Goal: Task Accomplishment & Management: Use online tool/utility

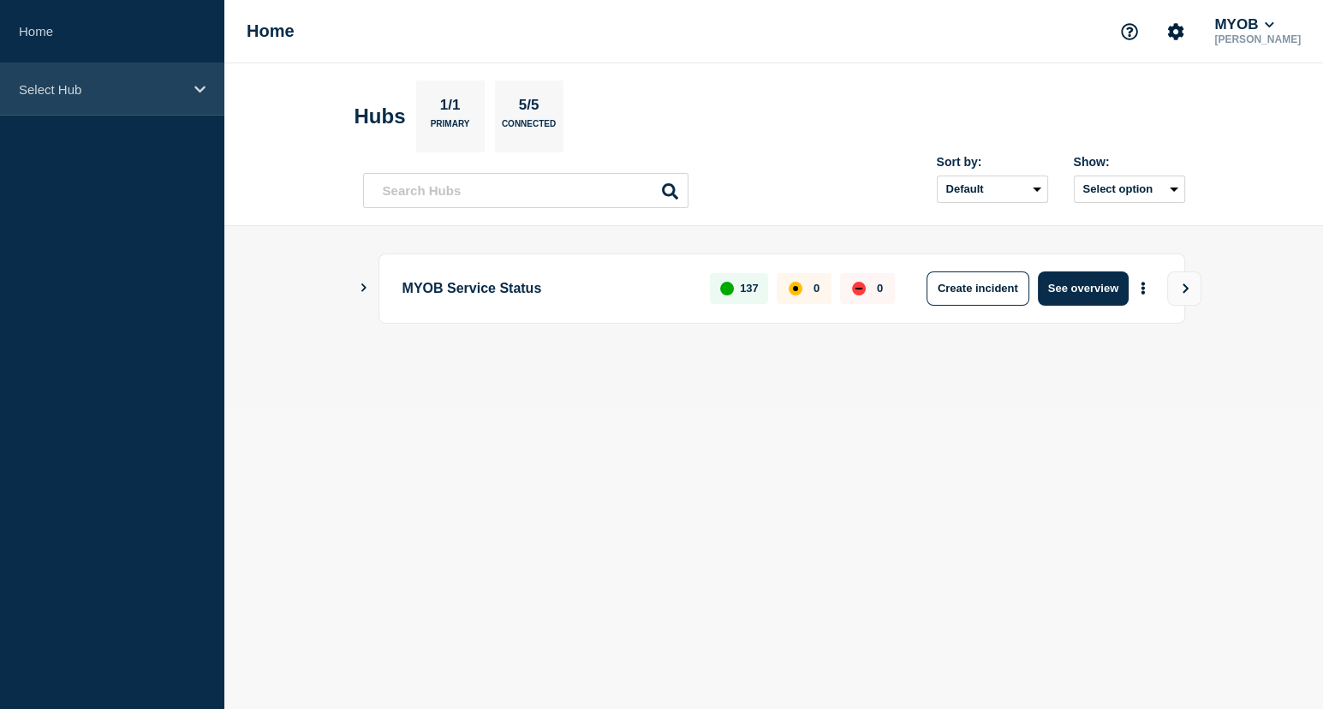
click at [45, 80] on div "Select Hub" at bounding box center [112, 89] width 224 height 52
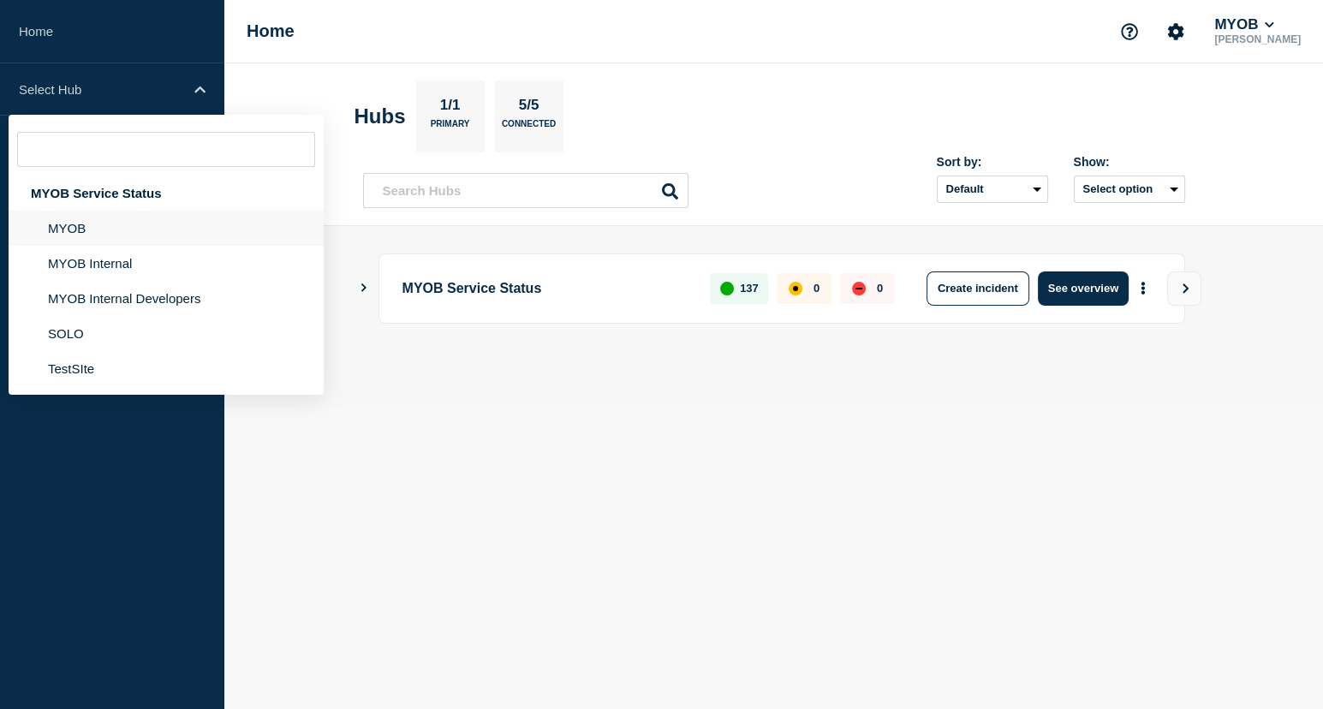
click at [69, 246] on li "MYOB" at bounding box center [166, 263] width 315 height 35
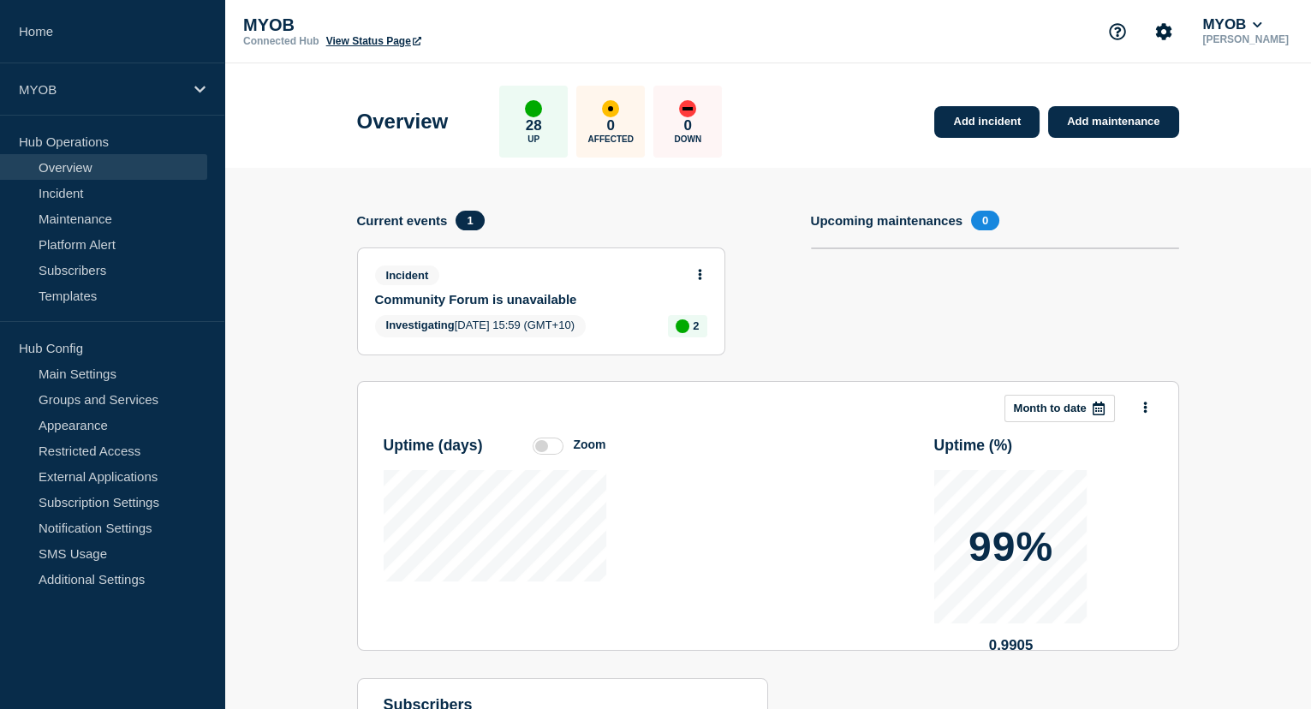
drag, startPoint x: 456, startPoint y: 300, endPoint x: 439, endPoint y: 294, distance: 18.2
click at [439, 294] on link "Community Forum is unavailable" at bounding box center [529, 299] width 309 height 15
click at [530, 283] on div "Incident" at bounding box center [534, 276] width 318 height 20
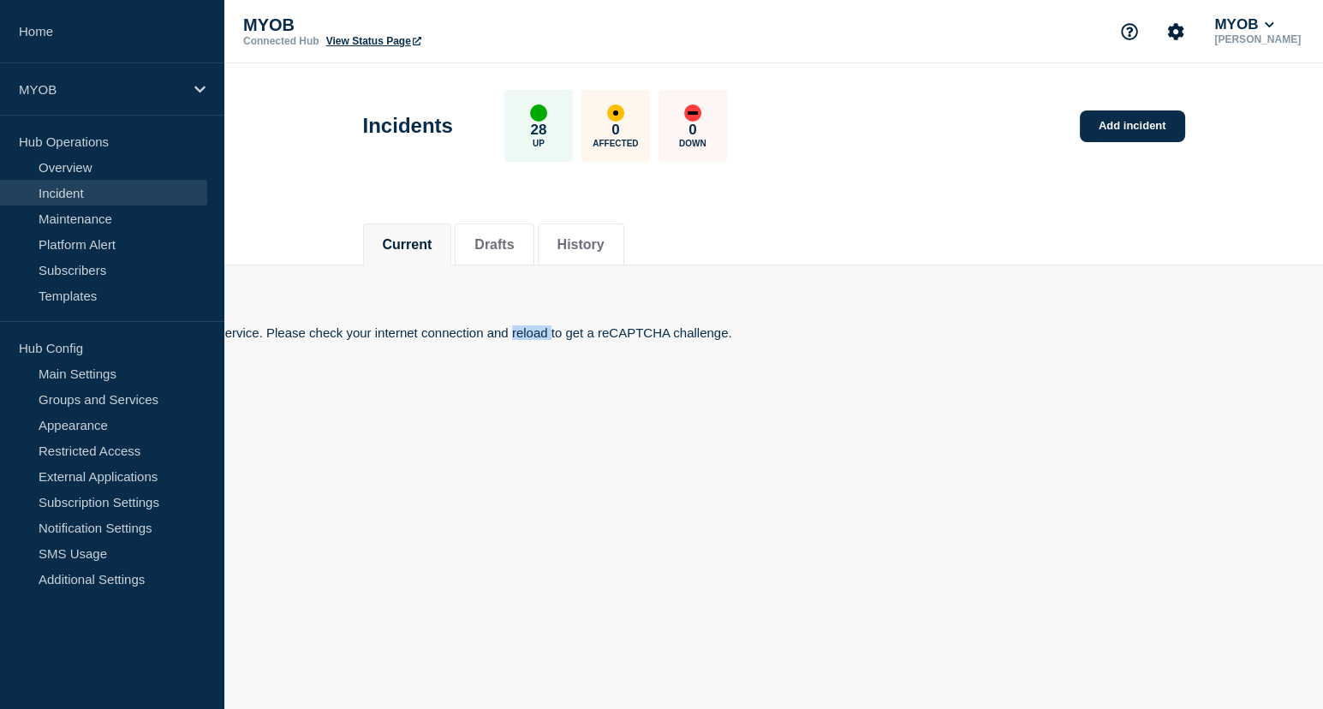
click at [525, 308] on body "Home MYOB Hub Operations Overview Incident Maintenance Platform Alert Subscribe…" at bounding box center [661, 354] width 1323 height 709
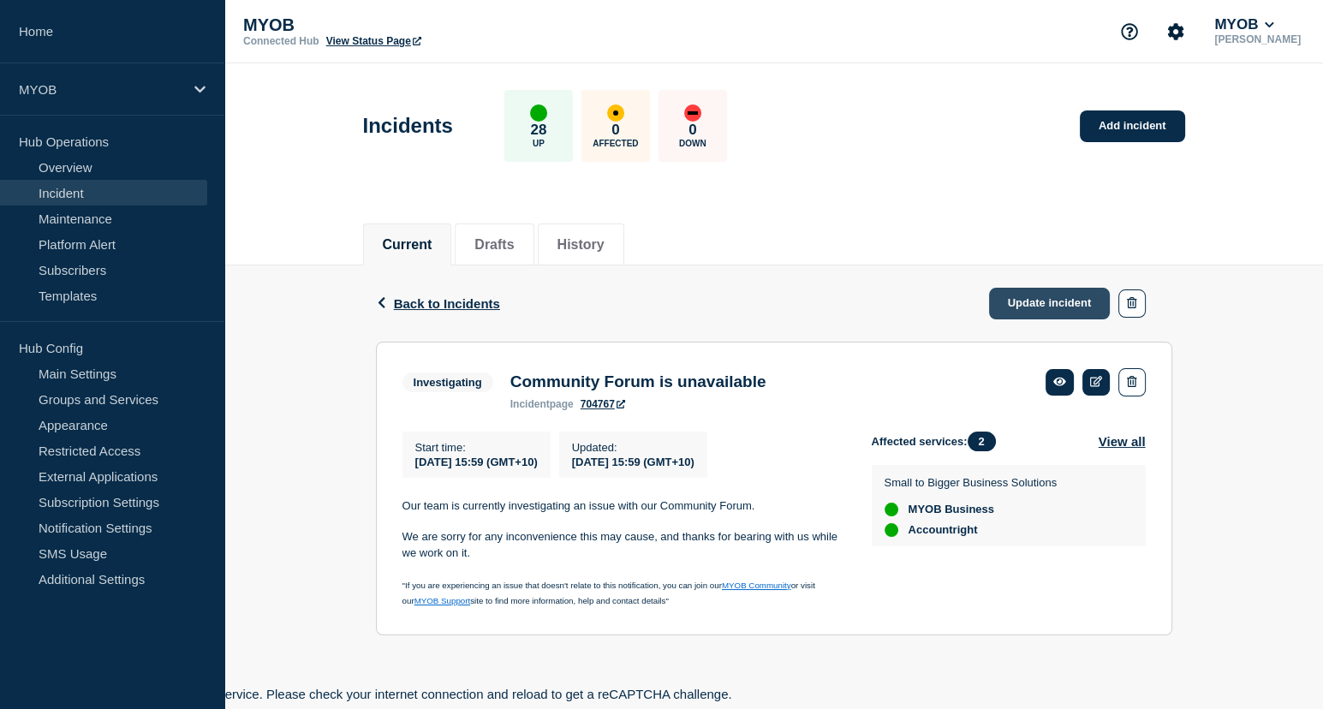
click at [1060, 316] on link "Update incident" at bounding box center [1050, 304] width 122 height 32
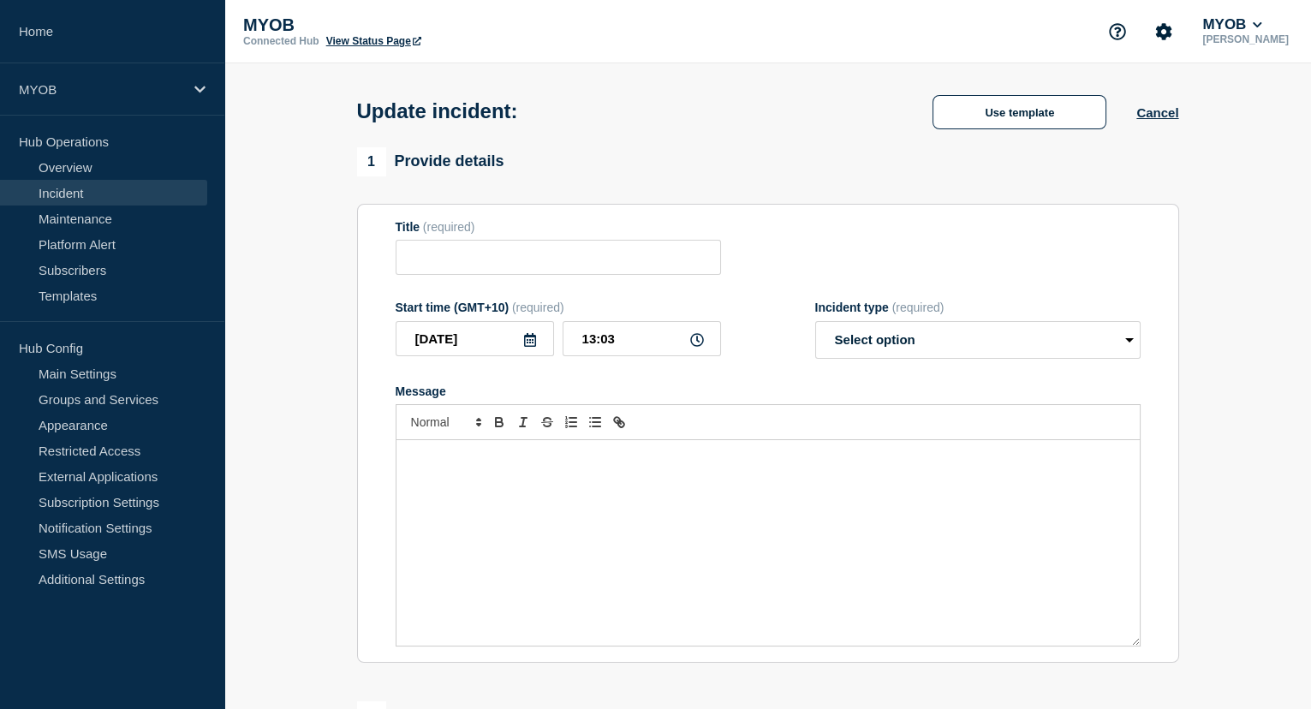
type input "Community Forum is unavailable"
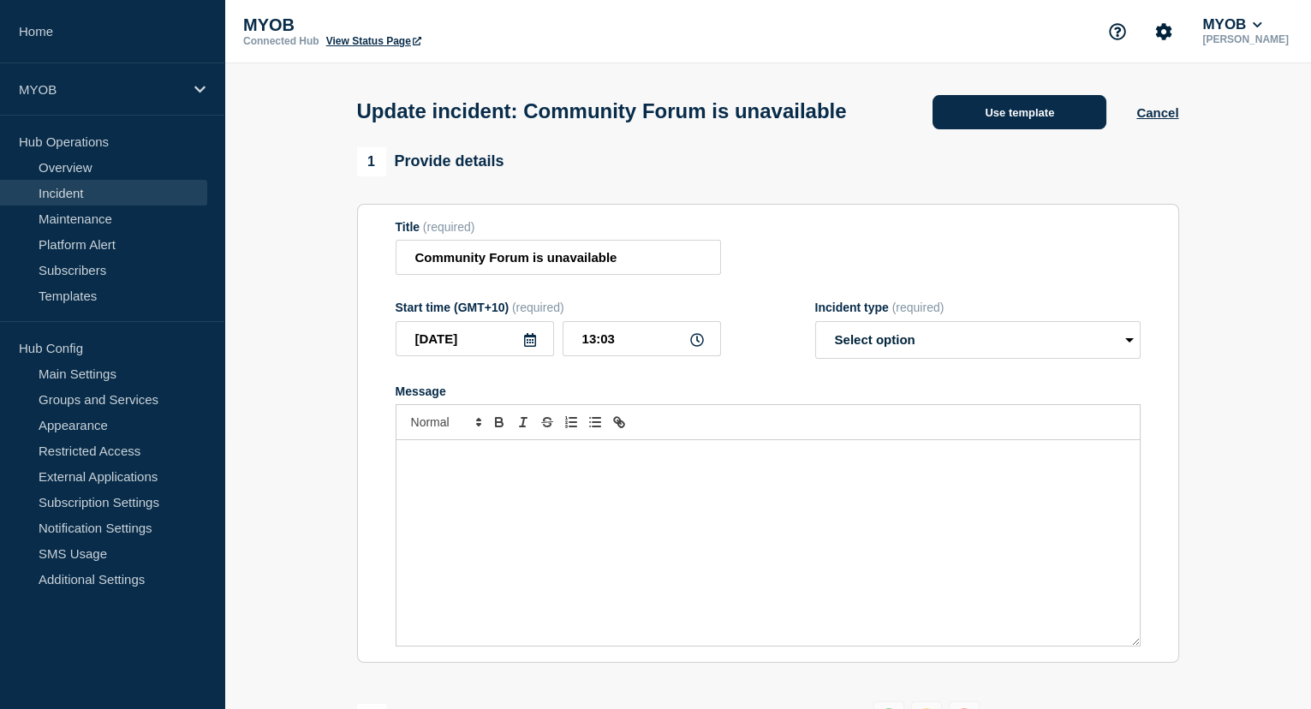
click at [1022, 128] on button "Use template" at bounding box center [1020, 112] width 174 height 34
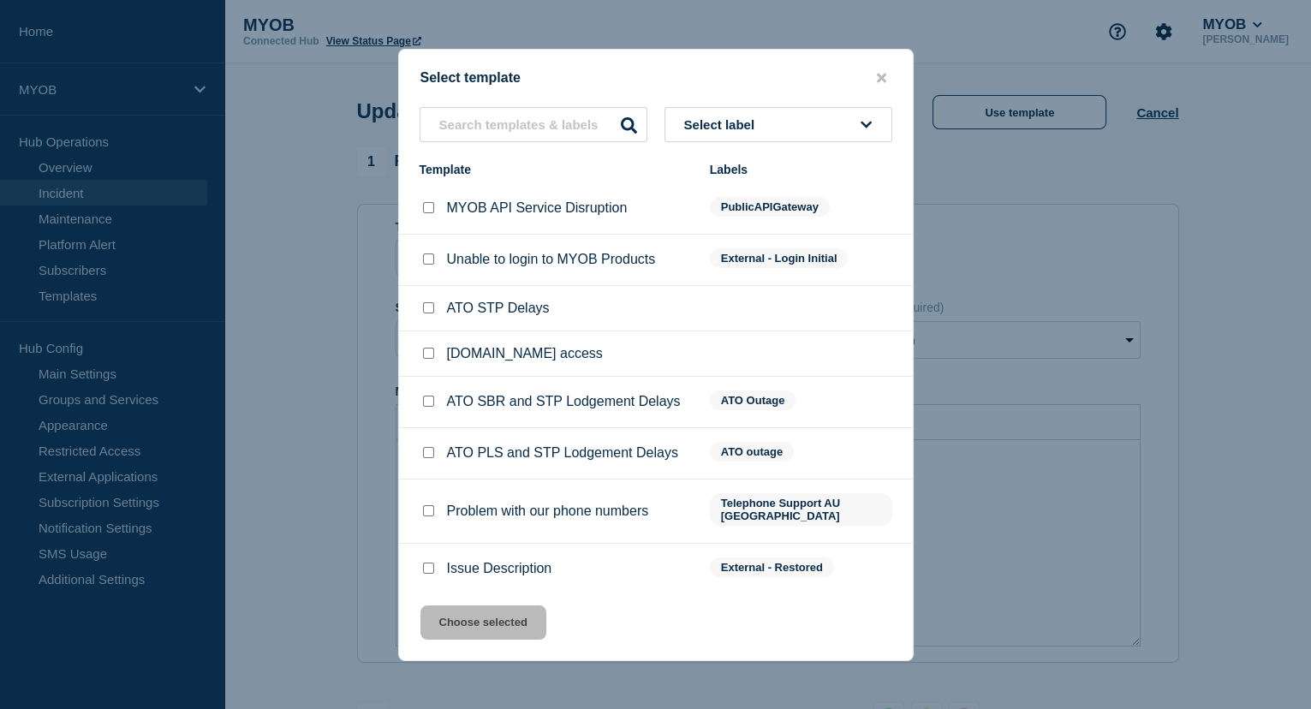
click at [427, 563] on input "Issue Description checkbox" at bounding box center [428, 568] width 11 height 11
checkbox input "true"
click at [487, 633] on button "Choose selected" at bounding box center [484, 623] width 126 height 34
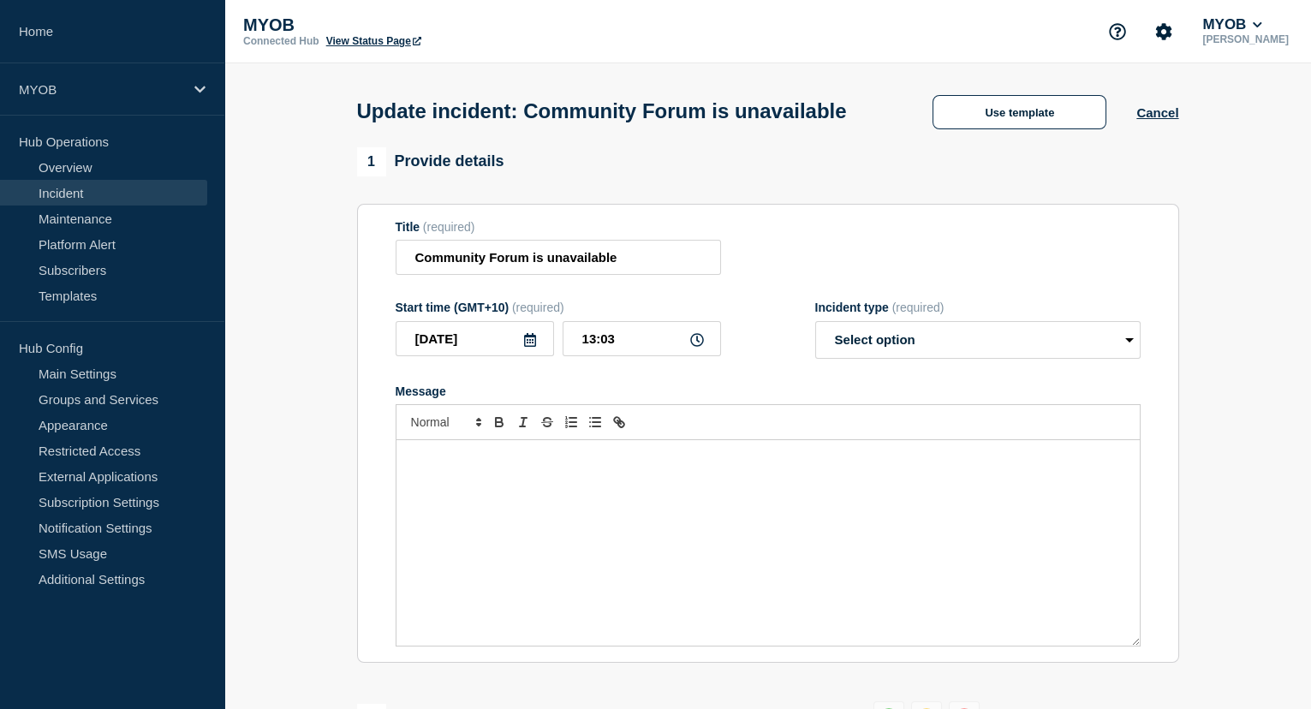
select select "resolved"
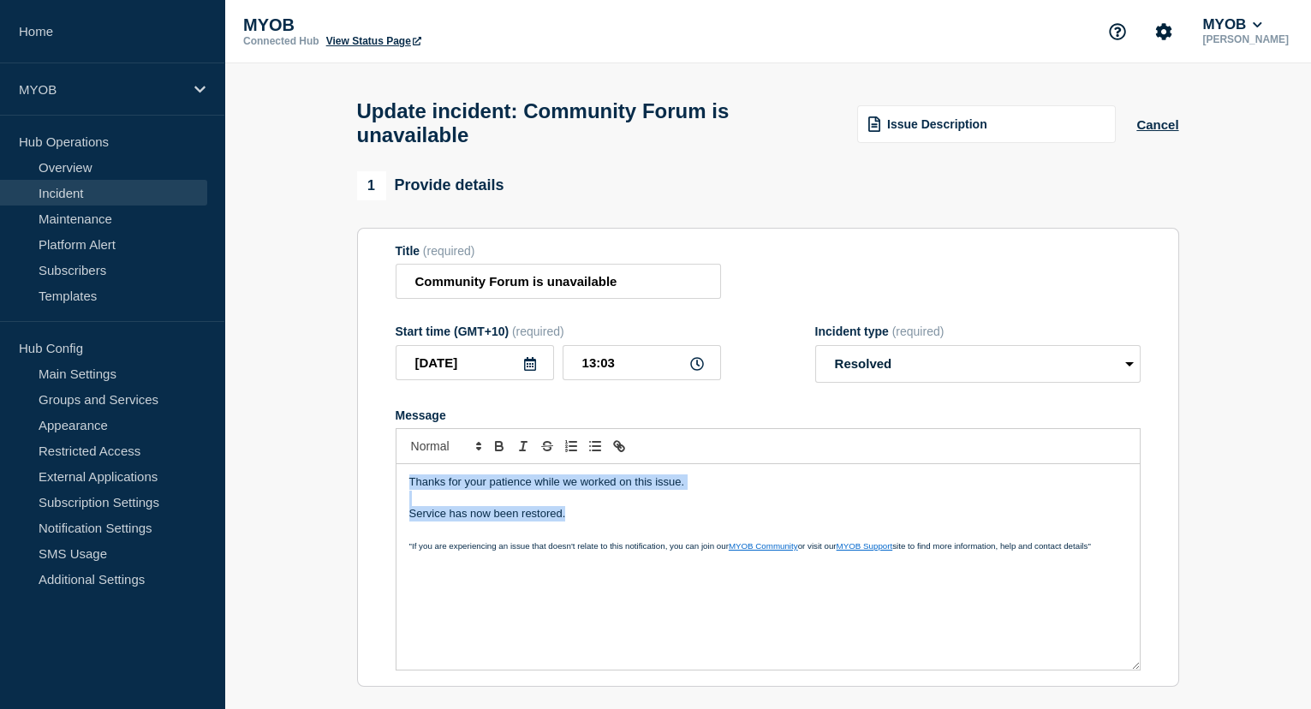
drag, startPoint x: 575, startPoint y: 528, endPoint x: 376, endPoint y: 481, distance: 204.0
click at [376, 481] on section "Title (required) Community Forum is unavailable Start time (GMT+10) (required) …" at bounding box center [768, 458] width 822 height 460
copy div "Thanks for your patience while we worked on this issue. Service has now been re…"
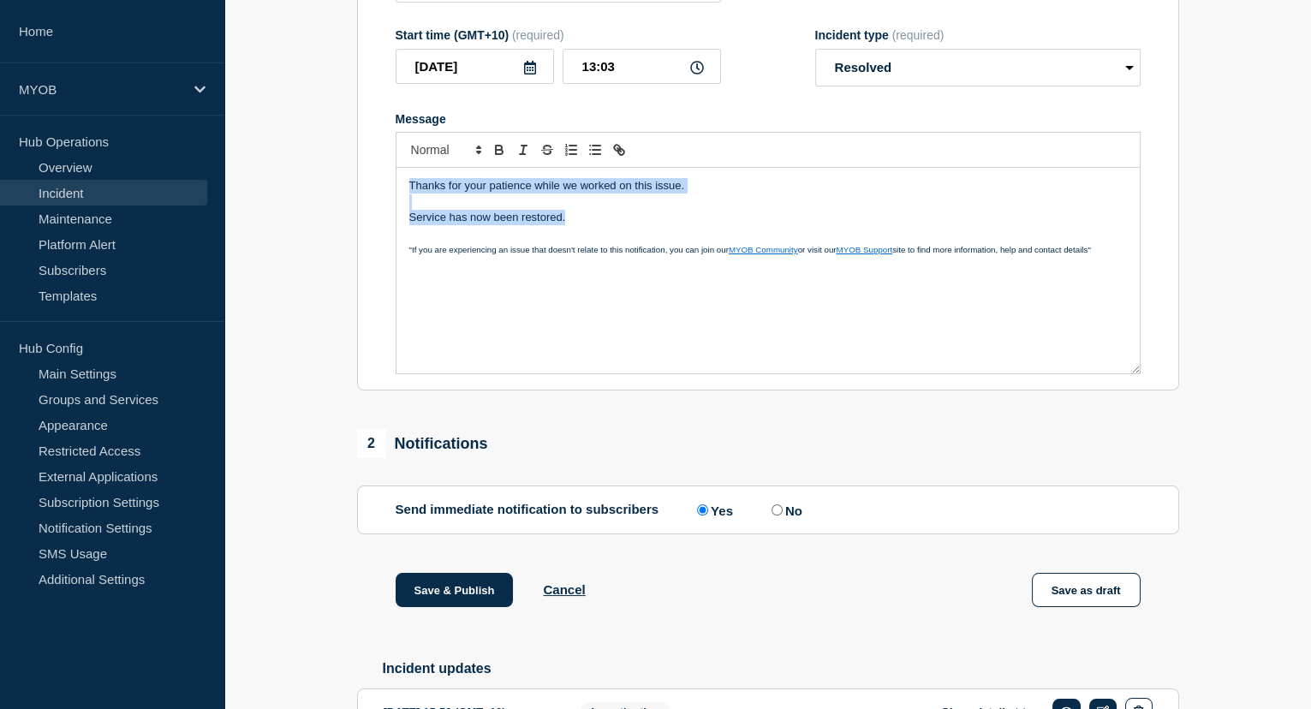
scroll to position [361, 0]
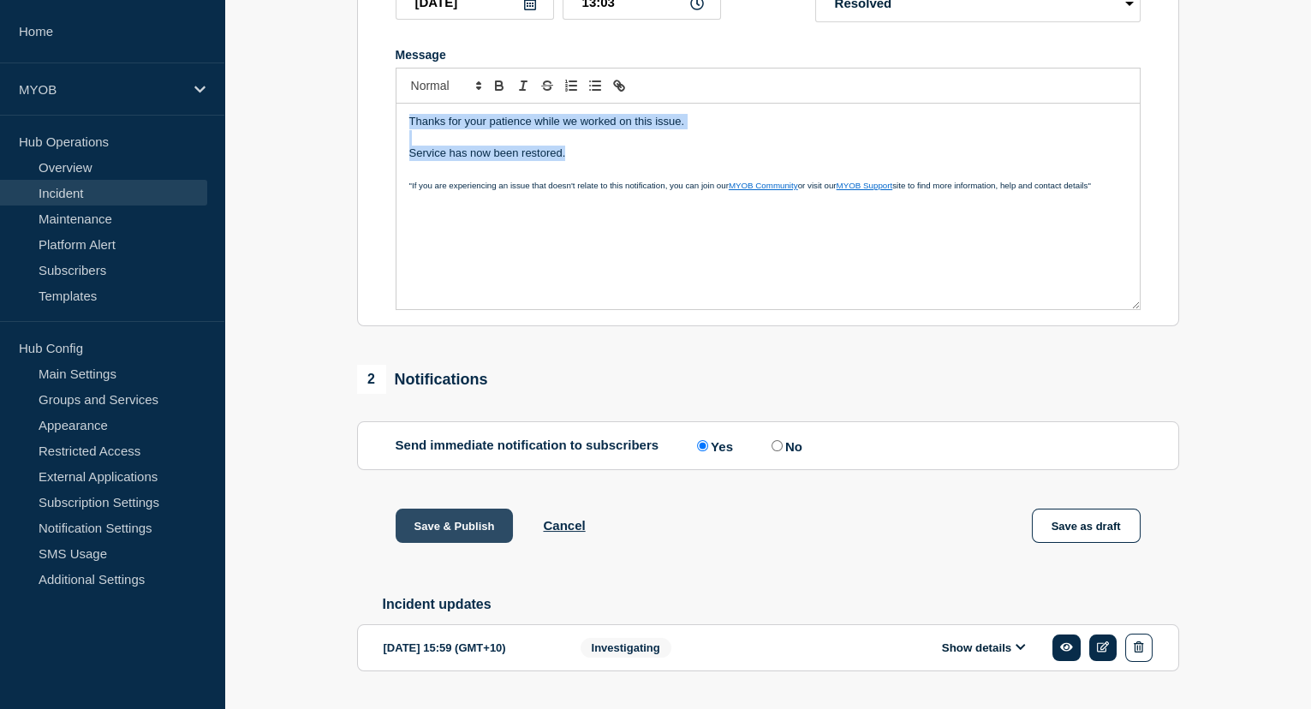
click at [456, 536] on button "Save & Publish" at bounding box center [455, 526] width 118 height 34
